Goal: Task Accomplishment & Management: Complete application form

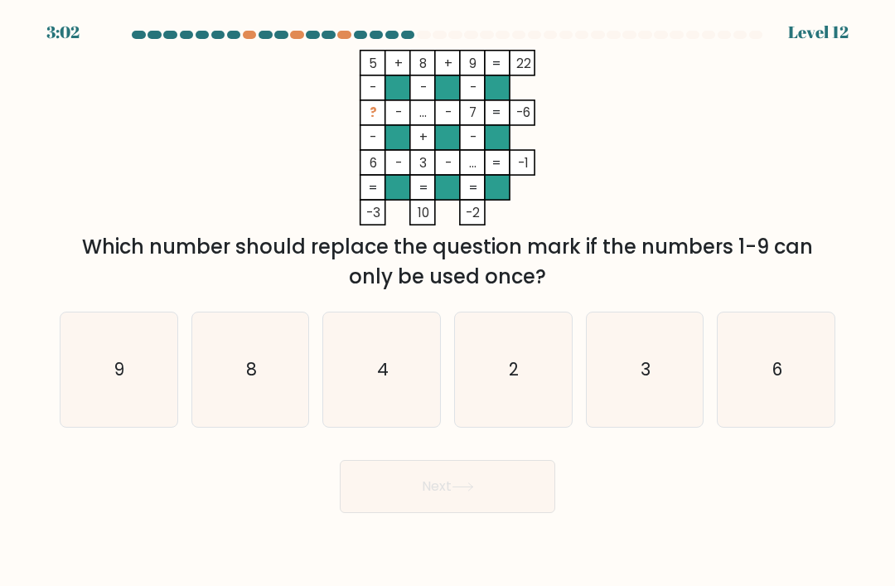
scroll to position [24, 0]
click at [383, 376] on icon "4" at bounding box center [382, 370] width 114 height 114
click at [448, 302] on input "c. 4" at bounding box center [448, 297] width 1 height 8
radio input "true"
click at [389, 496] on button "Next" at bounding box center [448, 486] width 216 height 53
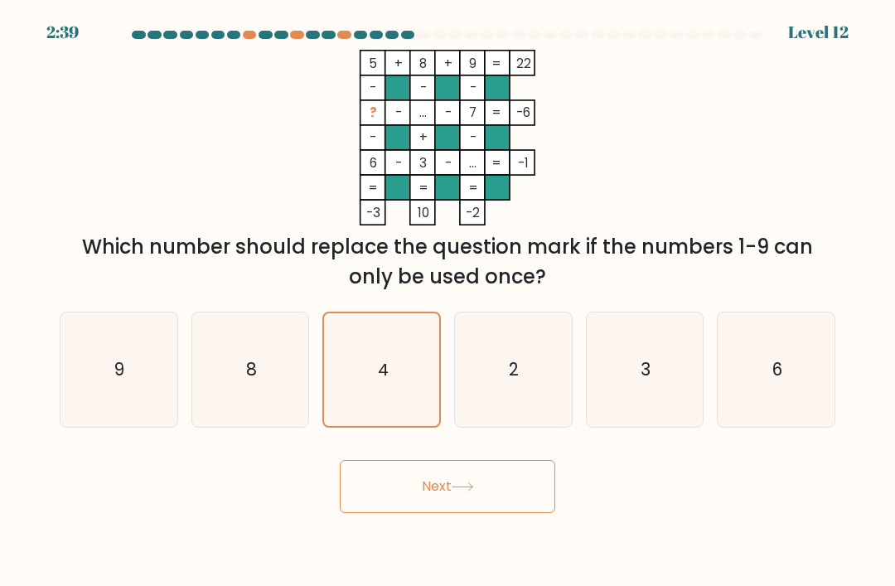
click at [418, 484] on button "Next" at bounding box center [448, 486] width 216 height 53
click at [448, 479] on button "Next" at bounding box center [448, 486] width 216 height 53
click at [447, 478] on button "Next" at bounding box center [448, 486] width 216 height 53
click at [486, 507] on button "Next" at bounding box center [448, 486] width 216 height 53
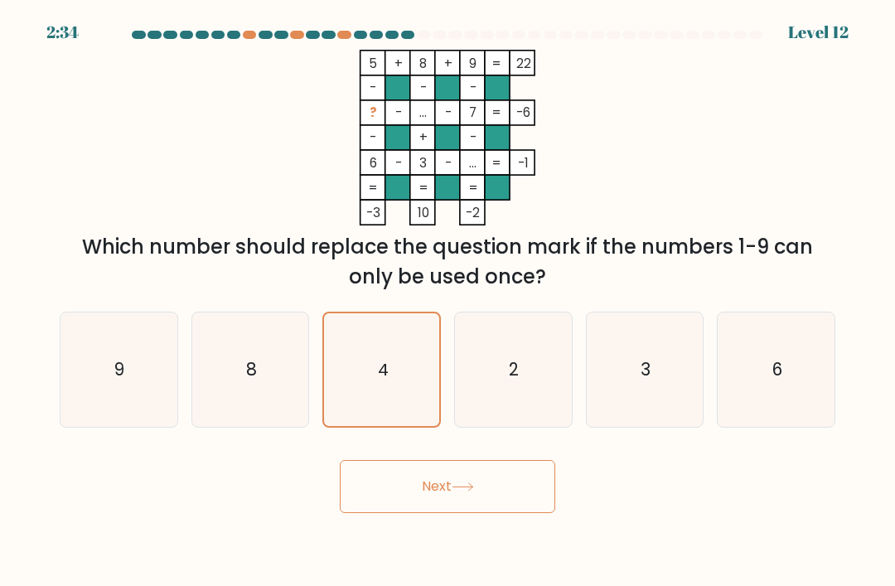
click at [444, 504] on button "Next" at bounding box center [448, 486] width 216 height 53
click at [446, 499] on button "Next" at bounding box center [448, 486] width 216 height 53
click at [445, 498] on button "Next" at bounding box center [448, 486] width 216 height 53
click at [446, 500] on button "Next" at bounding box center [448, 486] width 216 height 53
click at [445, 499] on button "Next" at bounding box center [448, 486] width 216 height 53
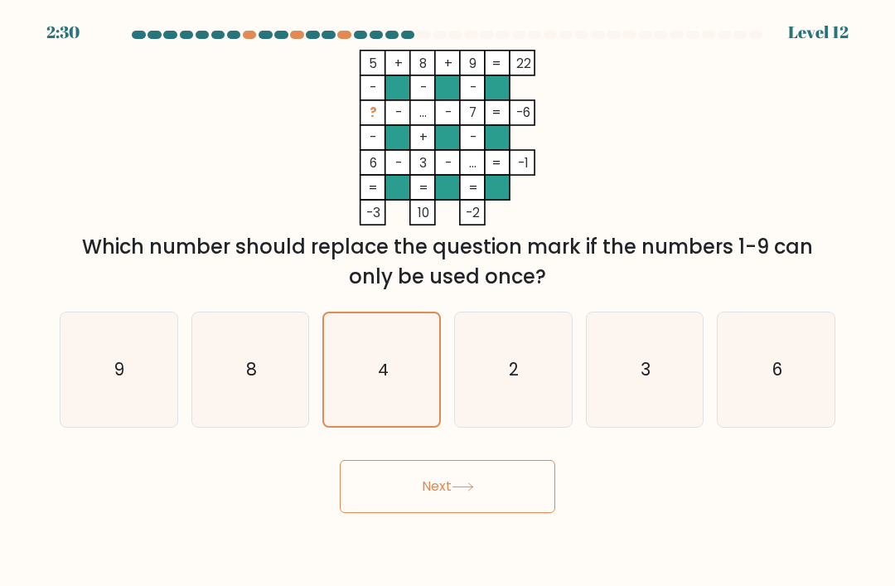
click at [443, 495] on button "Next" at bounding box center [448, 486] width 216 height 53
click at [487, 374] on icon "2" at bounding box center [513, 370] width 114 height 114
click at [449, 302] on input "d. 2" at bounding box center [448, 297] width 1 height 8
radio input "true"
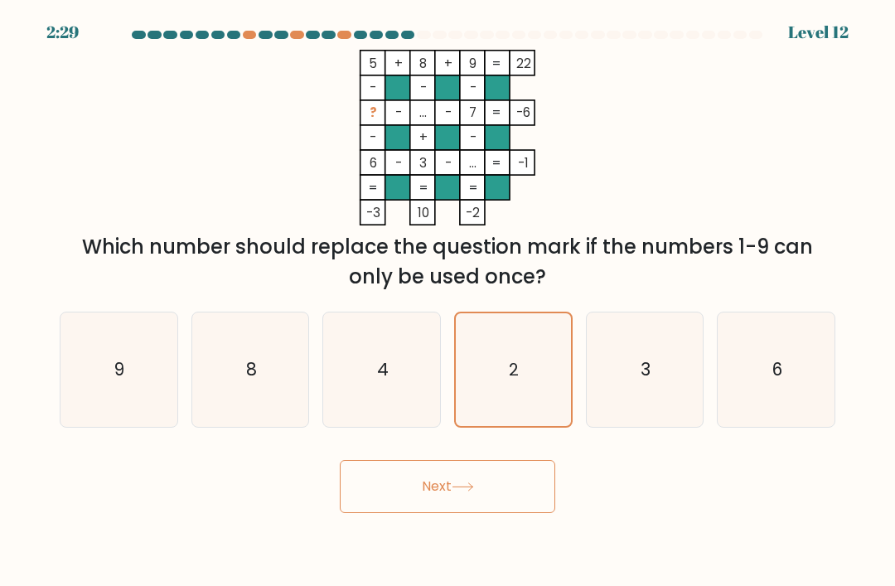
click at [460, 492] on icon at bounding box center [463, 487] width 22 height 9
click at [640, 381] on icon "3" at bounding box center [645, 370] width 114 height 114
click at [449, 302] on input "e. 3" at bounding box center [448, 297] width 1 height 8
radio input "true"
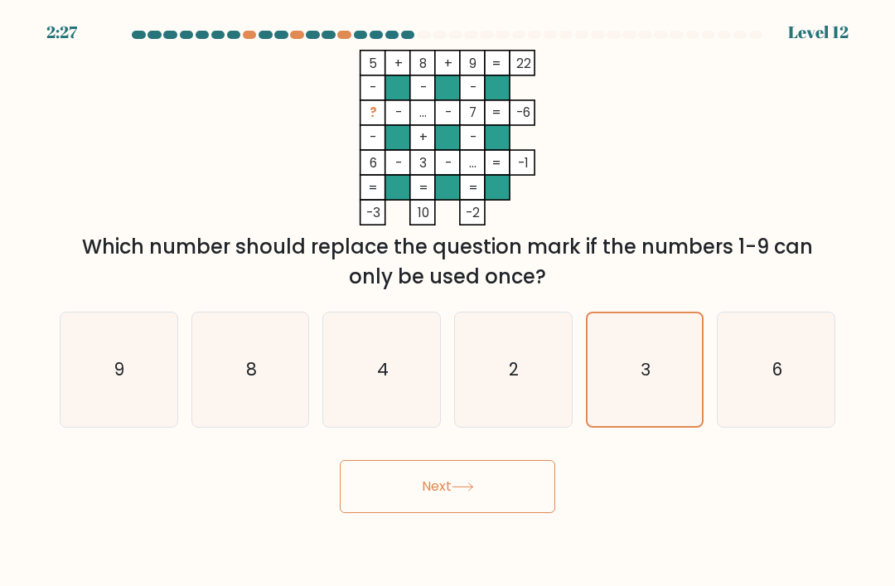
click at [751, 390] on icon "6" at bounding box center [777, 370] width 114 height 114
click at [449, 302] on input "f. 6" at bounding box center [448, 297] width 1 height 8
radio input "true"
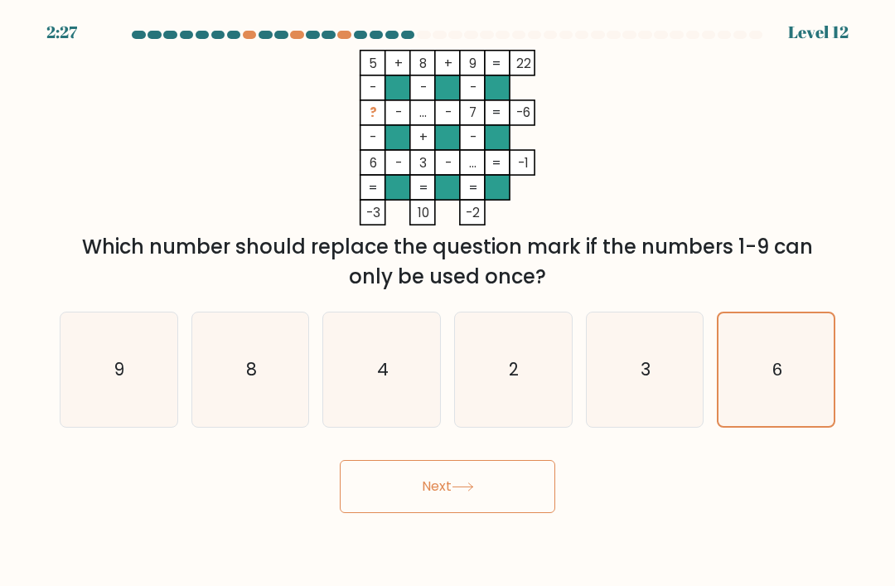
click at [464, 492] on icon at bounding box center [463, 487] width 22 height 9
click at [641, 396] on icon "3" at bounding box center [645, 370] width 114 height 114
click at [449, 302] on input "e. 3" at bounding box center [448, 297] width 1 height 8
radio input "true"
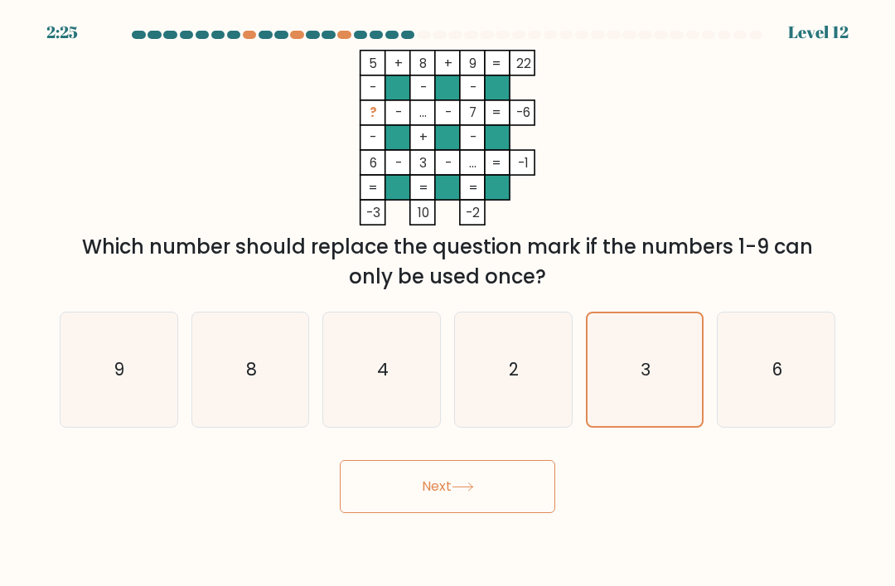
click at [444, 502] on button "Next" at bounding box center [448, 486] width 216 height 53
